Goal: Information Seeking & Learning: Compare options

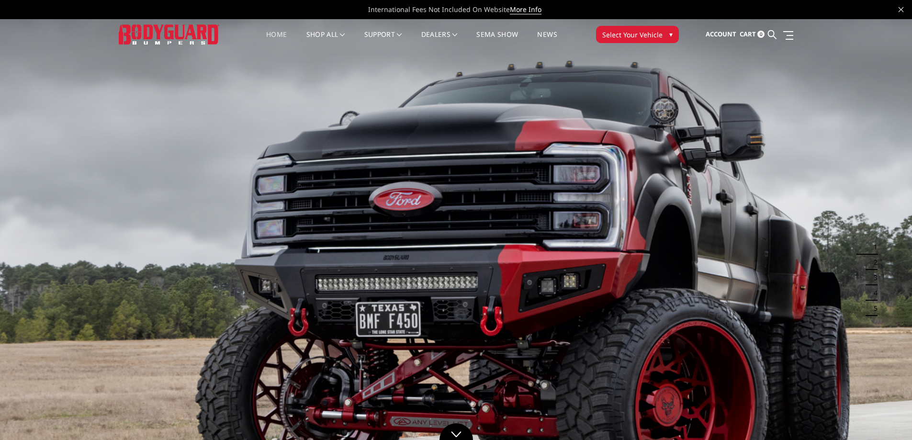
click at [658, 33] on span "Select Your Vehicle" at bounding box center [632, 35] width 60 height 10
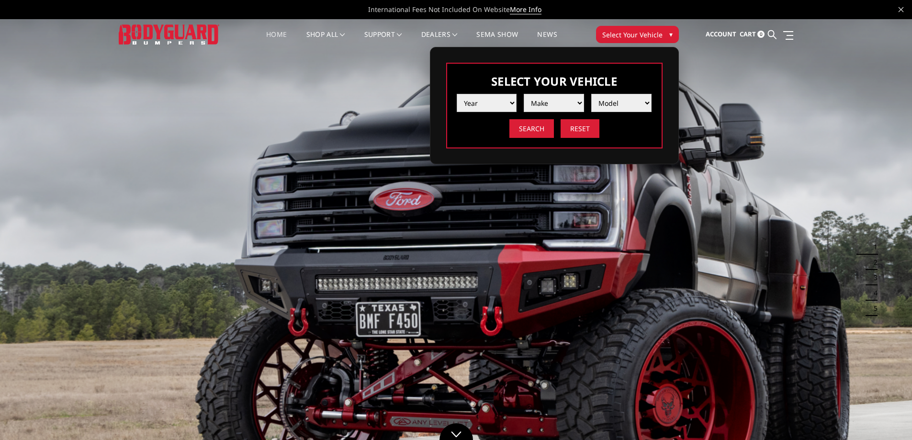
click at [488, 107] on select "Year 2025 2024 2023 2022 2021 2020 2019 2018 2017 2016 2015 2014 2013 2012 2011…" at bounding box center [487, 103] width 60 height 18
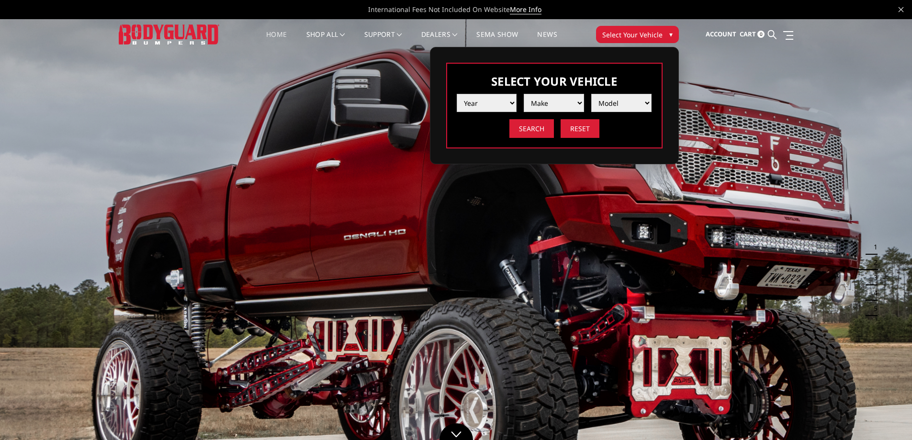
select select "yr_2021"
click at [457, 94] on select "Year 2025 2024 2023 2022 2021 2020 2019 2018 2017 2016 2015 2014 2013 2012 2011…" at bounding box center [487, 103] width 60 height 18
click at [555, 101] on select "Make Chevrolet Ford GMC Ram Toyota" at bounding box center [554, 103] width 60 height 18
select select "mk_chevrolet"
click at [524, 94] on select "Make Chevrolet Ford GMC Ram Toyota" at bounding box center [554, 103] width 60 height 18
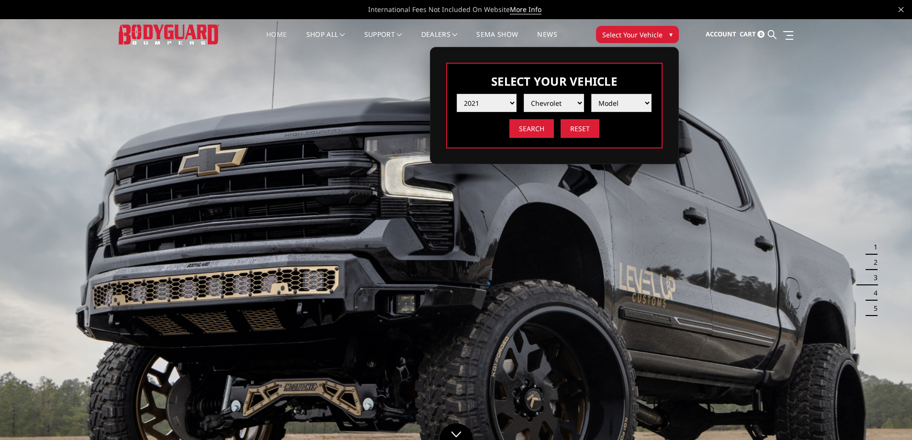
click at [621, 103] on select "Model Silverado 1500 Silverado 2500 / 3500 Silverado 4500 / 5500 / 6500" at bounding box center [621, 103] width 60 height 18
select select "md_silverado-1500"
click at [591, 94] on select "Model Silverado 1500 Silverado 2500 / 3500 Silverado 4500 / 5500 / 6500" at bounding box center [621, 103] width 60 height 18
click at [530, 125] on input "Search" at bounding box center [532, 128] width 45 height 19
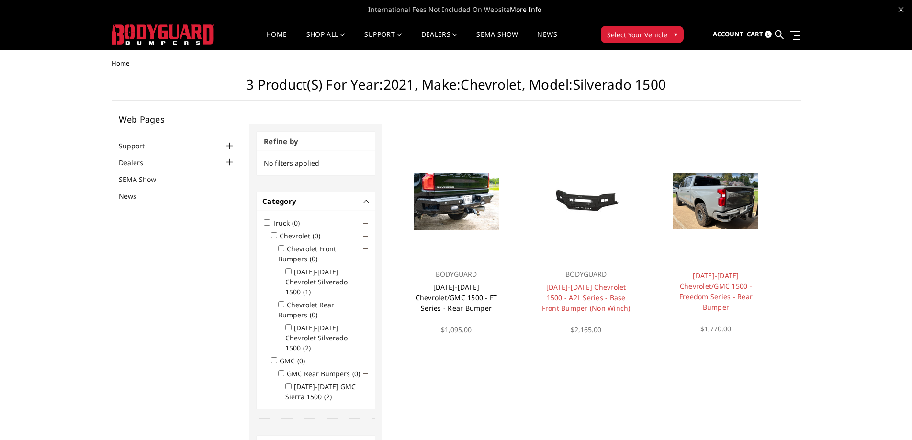
click at [464, 295] on link "[DATE]-[DATE] Chevrolet/GMC 1500 - FT Series - Rear Bumper" at bounding box center [457, 298] width 82 height 30
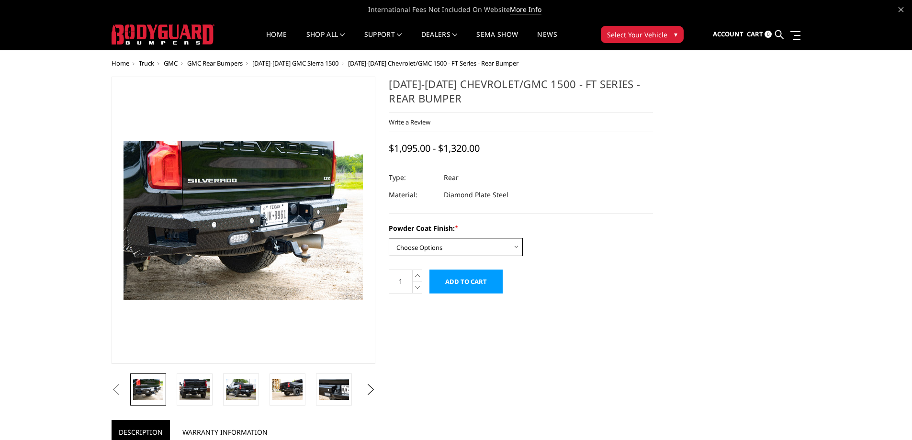
click at [447, 247] on select "Choose Options Bare Metal Gloss Black Powder Coat Textured Black Powder Coat" at bounding box center [456, 247] width 134 height 18
select select "3424"
click at [389, 238] on select "Choose Options Bare Metal Gloss Black Powder Coat Textured Black Powder Coat" at bounding box center [456, 247] width 134 height 18
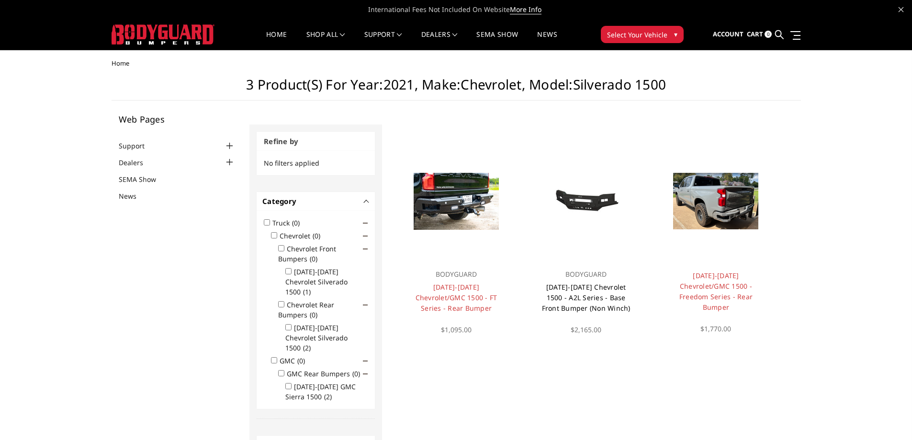
click at [577, 307] on link "[DATE]-[DATE] Chevrolet 1500 - A2L Series - Base Front Bumper (Non Winch)" at bounding box center [586, 298] width 89 height 30
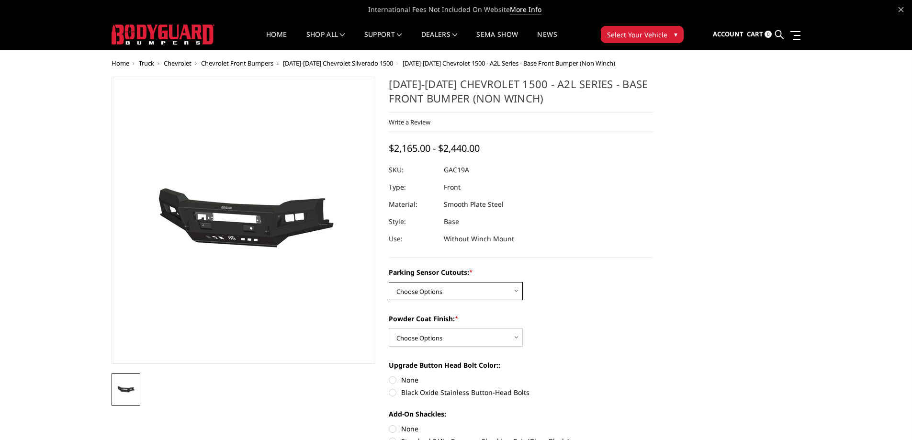
click at [441, 289] on select "Choose Options WITH Parking Sensor Cutouts WITHOUT Parking Sensor Cutouts" at bounding box center [456, 291] width 134 height 18
select select "3866"
click at [389, 282] on select "Choose Options WITH Parking Sensor Cutouts WITHOUT Parking Sensor Cutouts" at bounding box center [456, 291] width 134 height 18
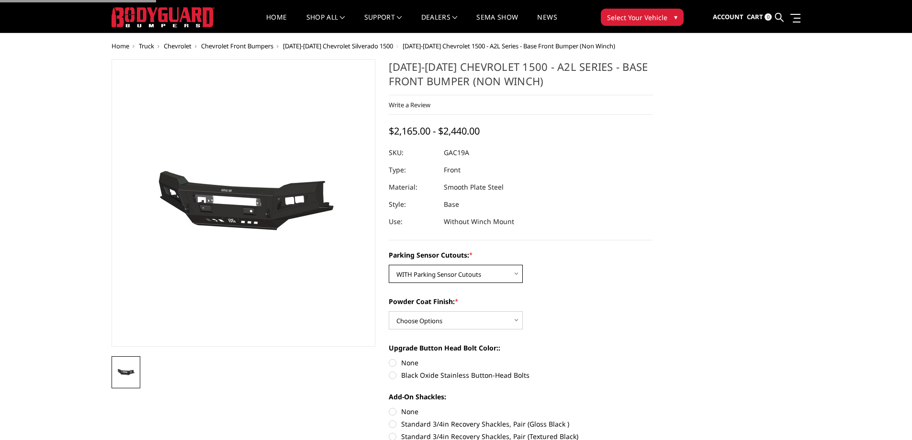
scroll to position [48, 0]
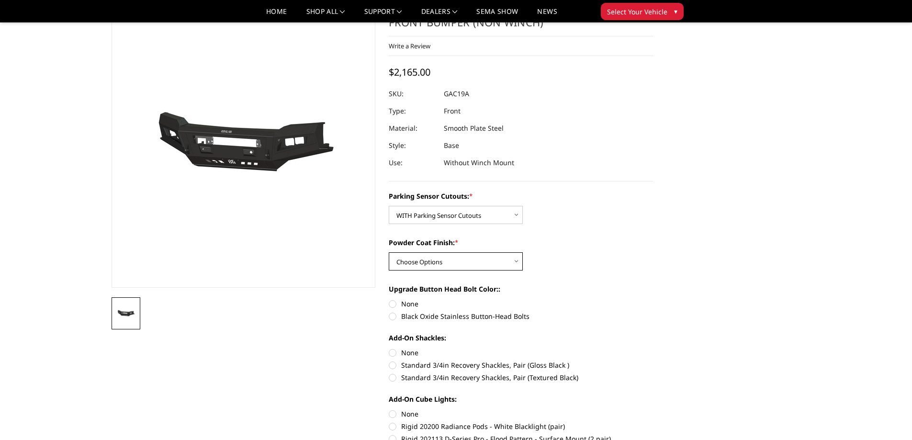
click at [430, 263] on select "Choose Options Bare Metal Textured Black Powder Coat" at bounding box center [456, 261] width 134 height 18
select select "3869"
click at [389, 252] on select "Choose Options Bare Metal Textured Black Powder Coat" at bounding box center [456, 261] width 134 height 18
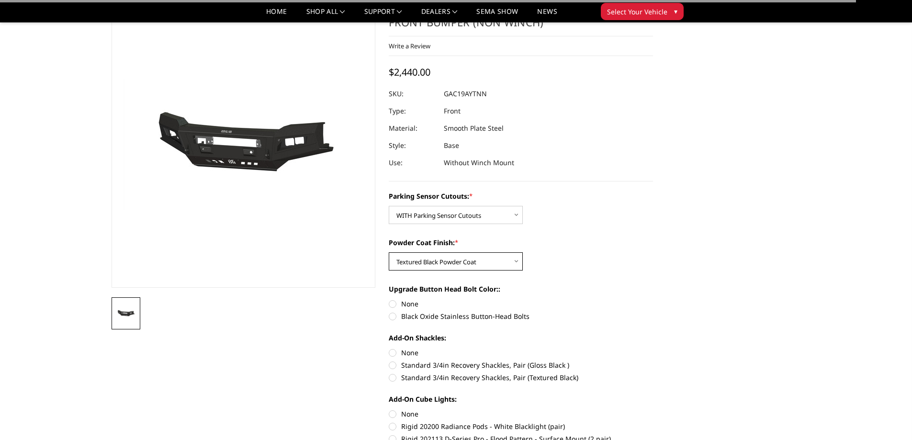
scroll to position [96, 0]
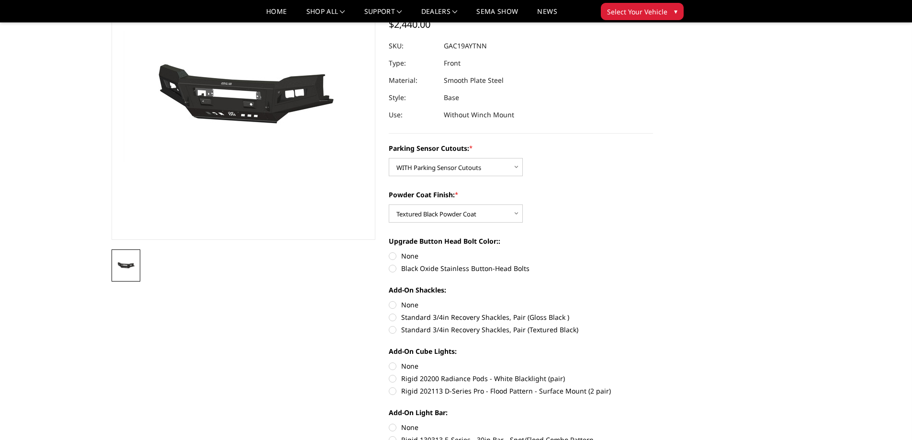
click at [397, 254] on label "None" at bounding box center [521, 256] width 264 height 10
click at [389, 251] on input "None" at bounding box center [389, 251] width 0 height 0
radio input "true"
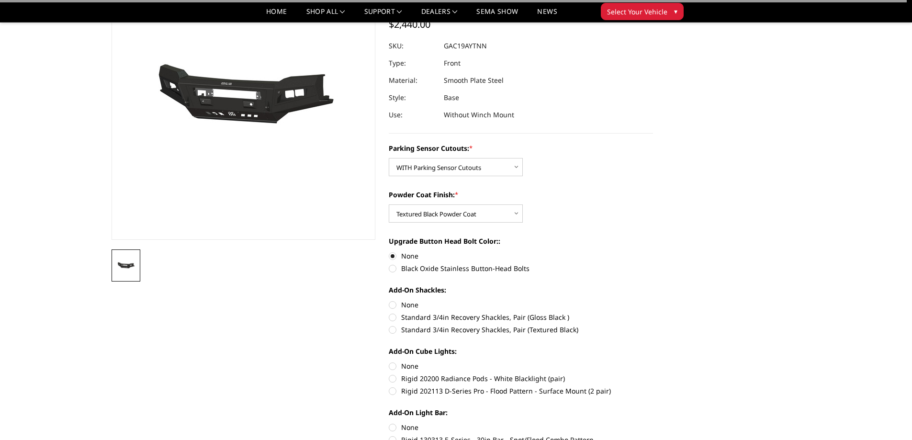
click at [407, 303] on label "None" at bounding box center [521, 305] width 264 height 10
click at [389, 300] on input "None" at bounding box center [389, 300] width 0 height 0
radio input "true"
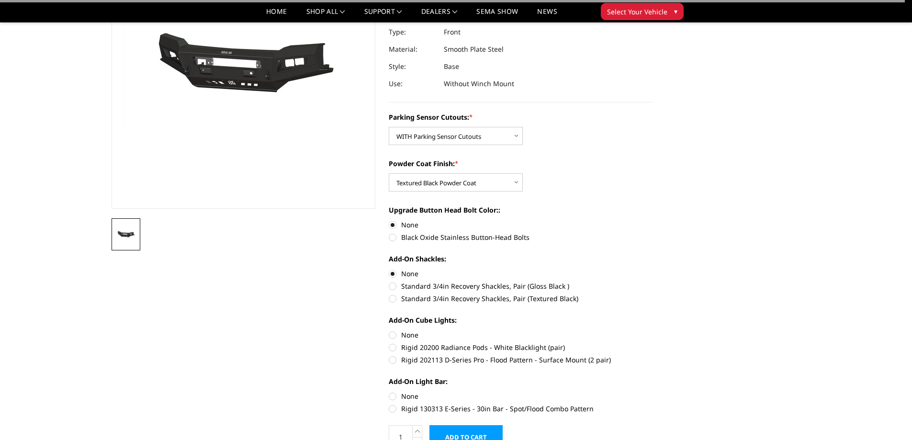
scroll to position [144, 0]
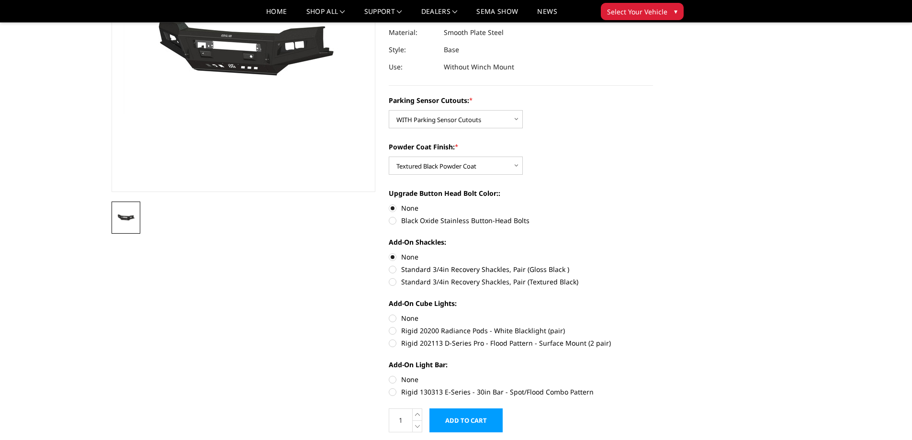
click at [406, 317] on label "None" at bounding box center [521, 318] width 264 height 10
click at [389, 314] on input "None" at bounding box center [389, 313] width 0 height 0
radio input "true"
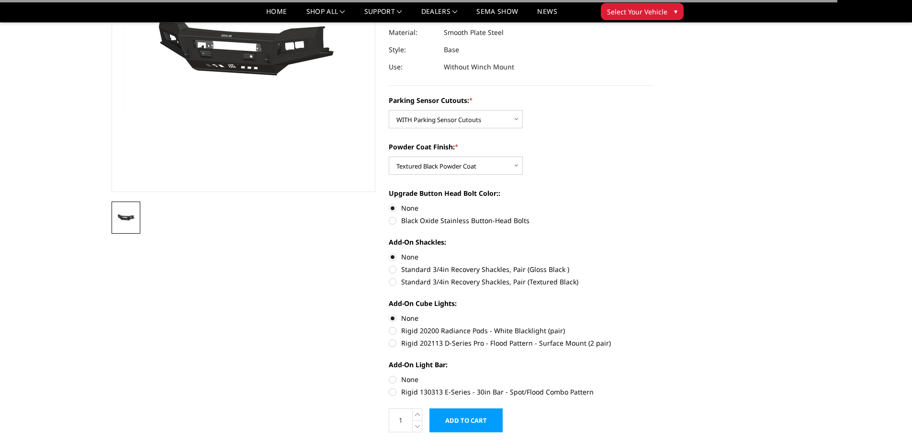
click at [407, 378] on label "None" at bounding box center [521, 380] width 264 height 10
click at [389, 375] on input "None" at bounding box center [389, 375] width 0 height 0
radio input "true"
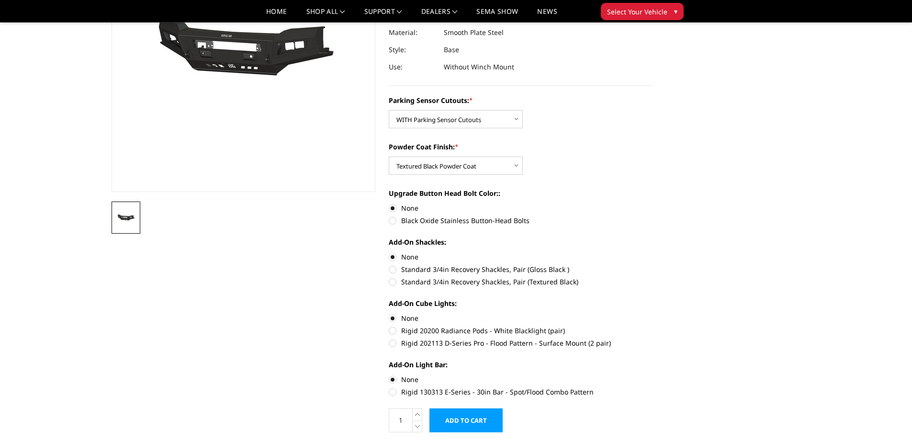
click at [393, 393] on label "Rigid 130313 E-Series - 30in Bar - Spot/Flood Combo Pattern" at bounding box center [521, 392] width 264 height 10
click at [653, 375] on input "Rigid 130313 E-Series - 30in Bar - Spot/Flood Combo Pattern" at bounding box center [653, 375] width 0 height 0
radio input "true"
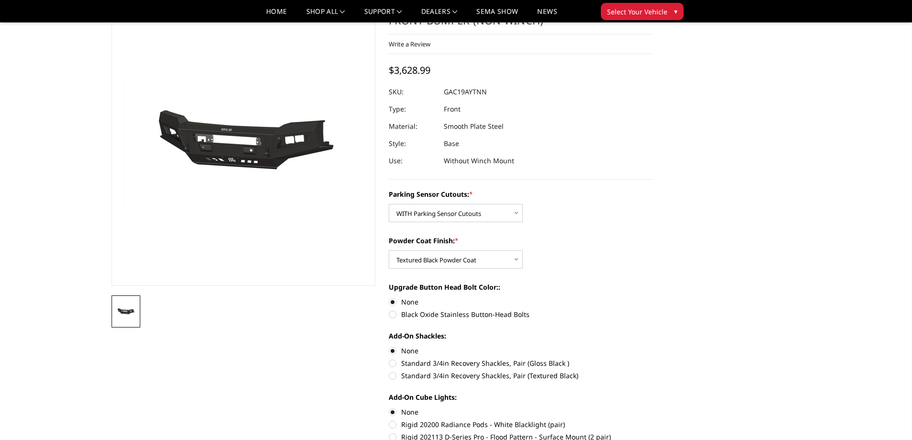
scroll to position [48, 0]
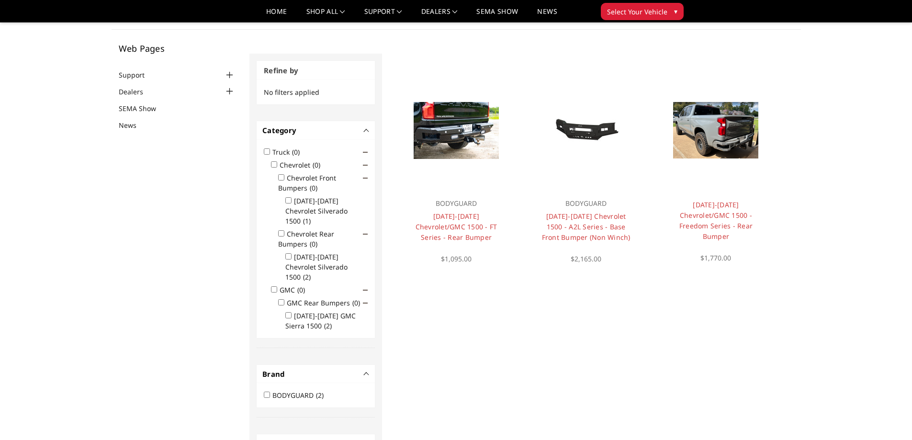
scroll to position [29, 0]
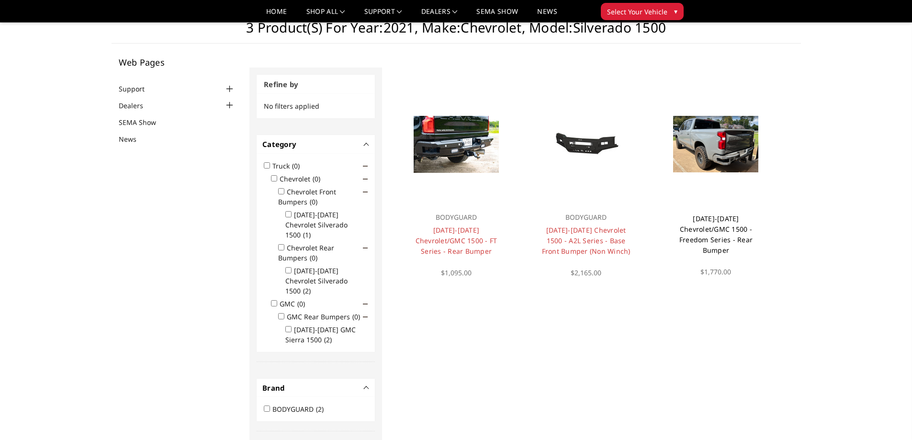
click at [721, 225] on link "[DATE]-[DATE] Chevrolet/GMC 1500 - Freedom Series - Rear Bumper" at bounding box center [716, 234] width 73 height 41
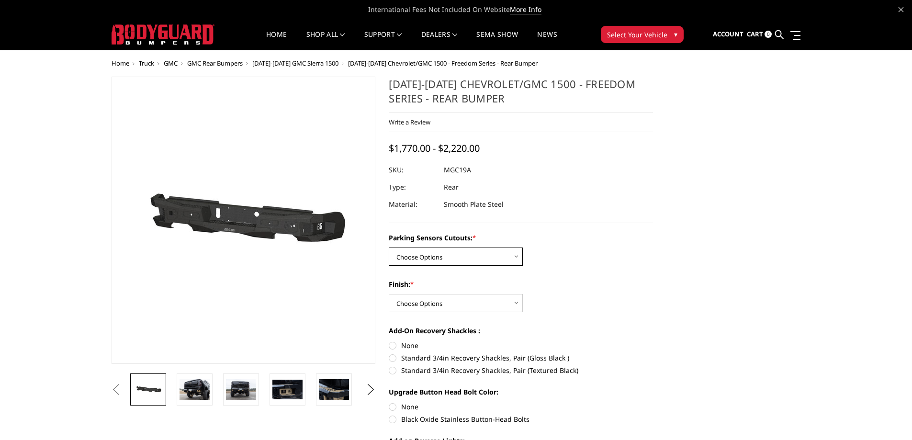
click at [398, 252] on select "Choose Options Yes - I have parking sensors No - I do NOT have parking sensors" at bounding box center [456, 257] width 134 height 18
select select "1664"
click at [389, 248] on select "Choose Options Yes - I have parking sensors No - I do NOT have parking sensors" at bounding box center [456, 257] width 134 height 18
click at [435, 303] on select "Choose Options Bare Metal Texture Black Powder Coat" at bounding box center [456, 303] width 134 height 18
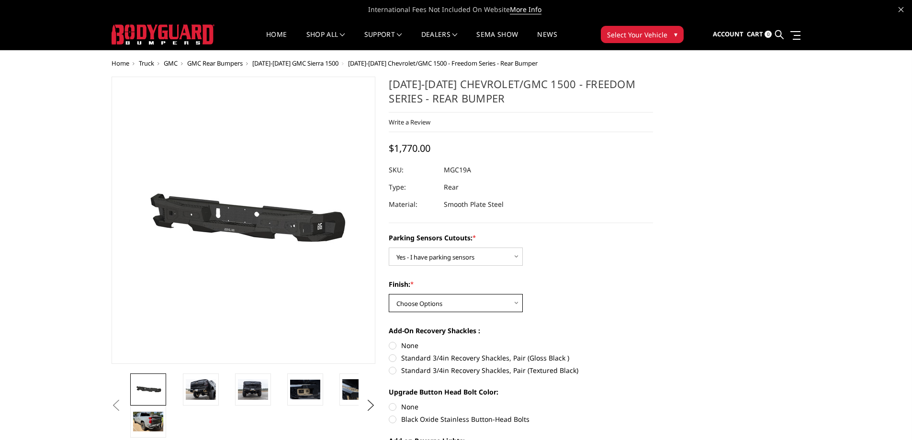
select select "1611"
click at [389, 294] on select "Choose Options Bare Metal Texture Black Powder Coat" at bounding box center [456, 303] width 134 height 18
click at [203, 392] on img at bounding box center [201, 389] width 30 height 20
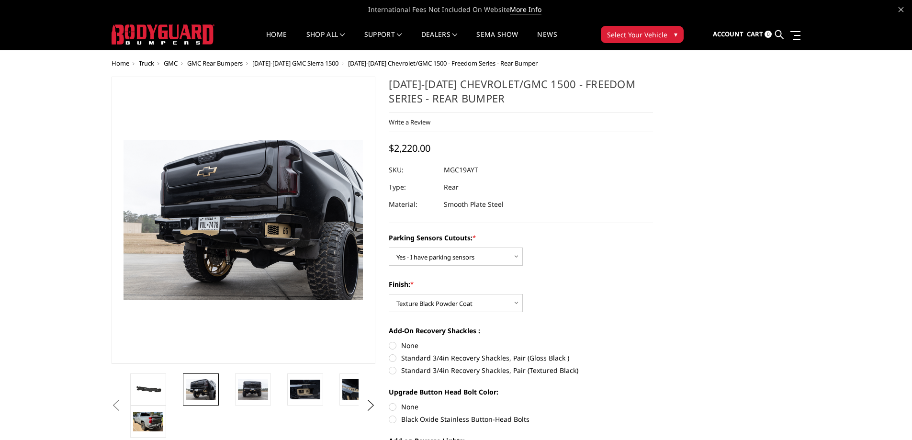
click at [162, 390] on img at bounding box center [148, 390] width 30 height 14
